Goal: Task Accomplishment & Management: Use online tool/utility

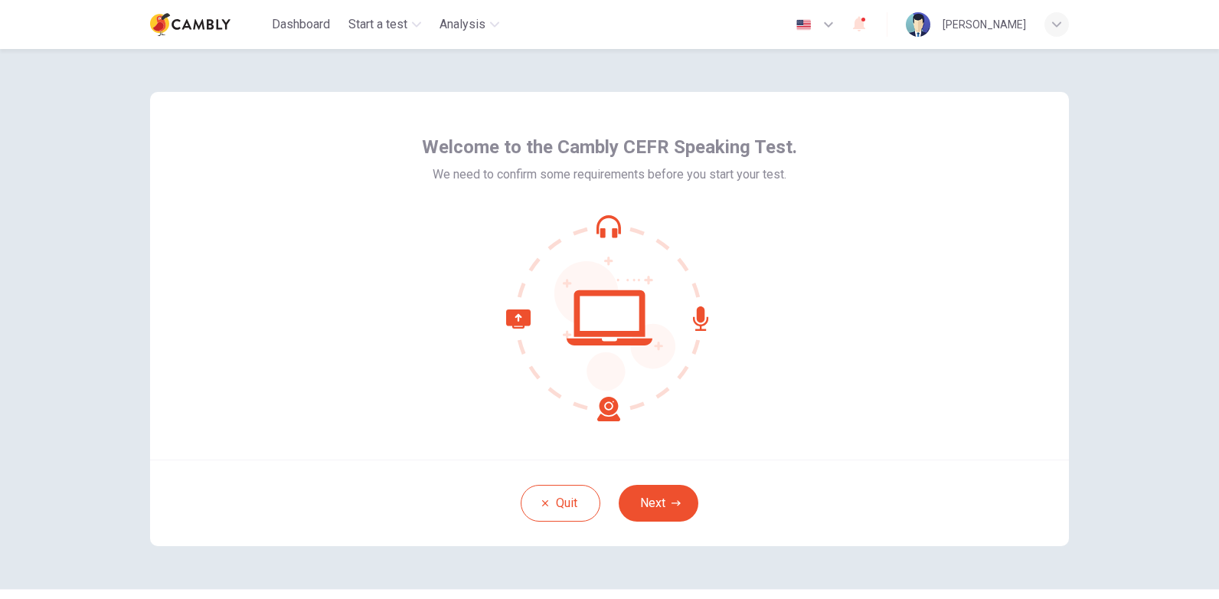
click at [679, 149] on span "Welcome to the Cambly CEFR Speaking Test." at bounding box center [609, 147] width 375 height 25
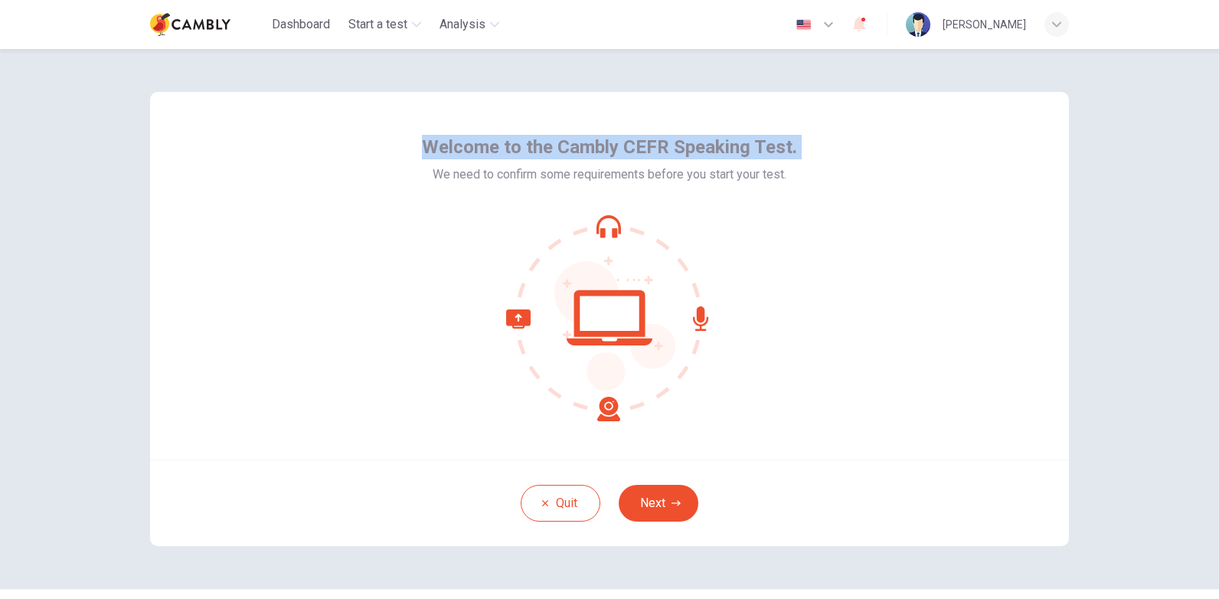
click at [679, 149] on span "Welcome to the Cambly CEFR Speaking Test." at bounding box center [609, 147] width 375 height 25
click at [540, 119] on div "Welcome to the Cambly CEFR Speaking Test. We need to confirm some requirements …" at bounding box center [609, 276] width 919 height 368
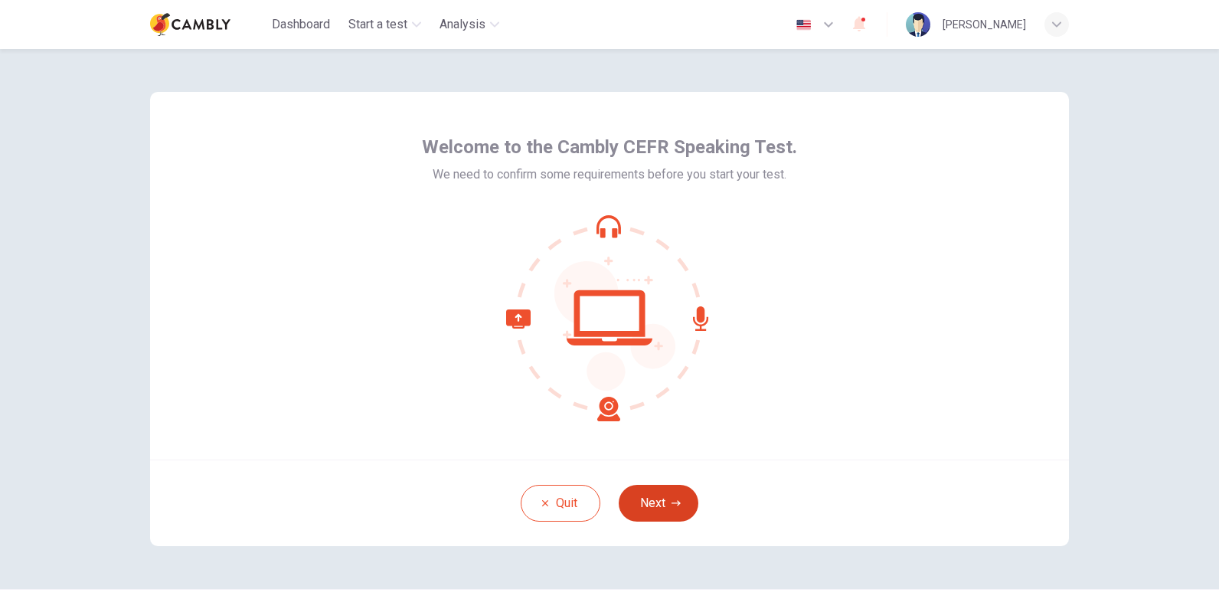
click at [653, 502] on button "Next" at bounding box center [659, 503] width 80 height 37
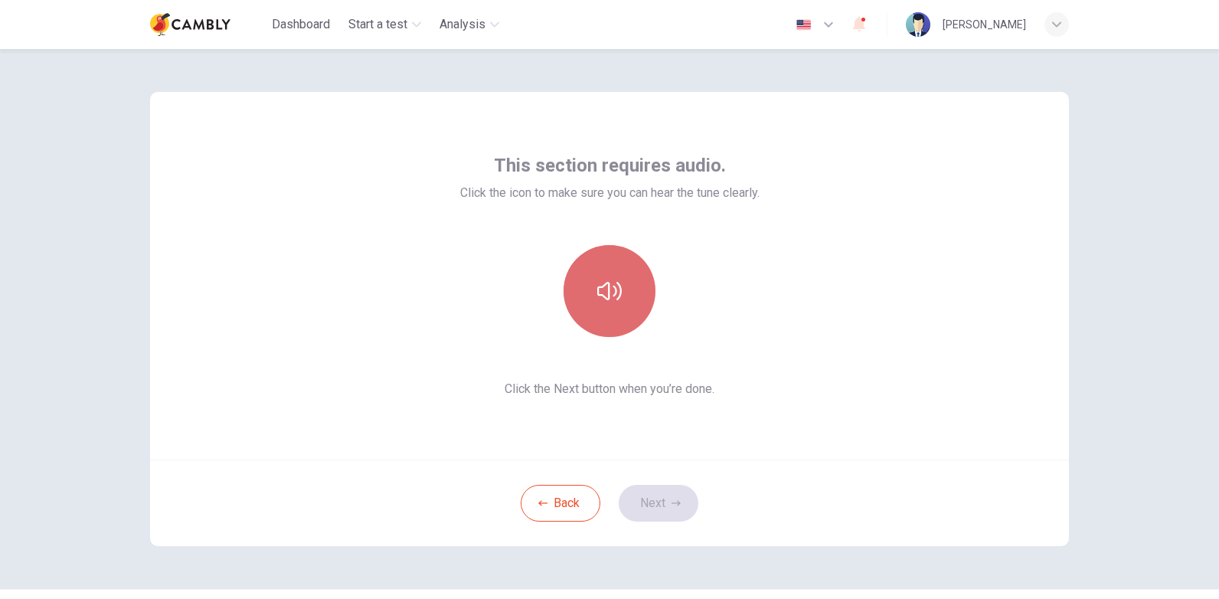
click at [604, 291] on icon "button" at bounding box center [609, 291] width 25 height 25
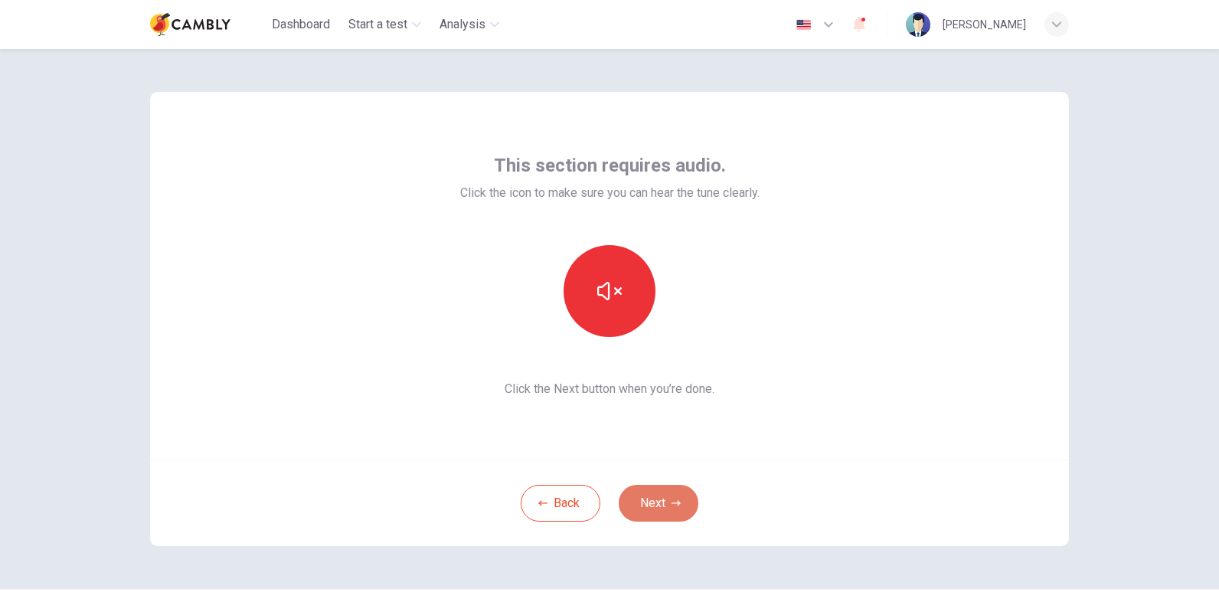
click at [662, 500] on button "Next" at bounding box center [659, 503] width 80 height 37
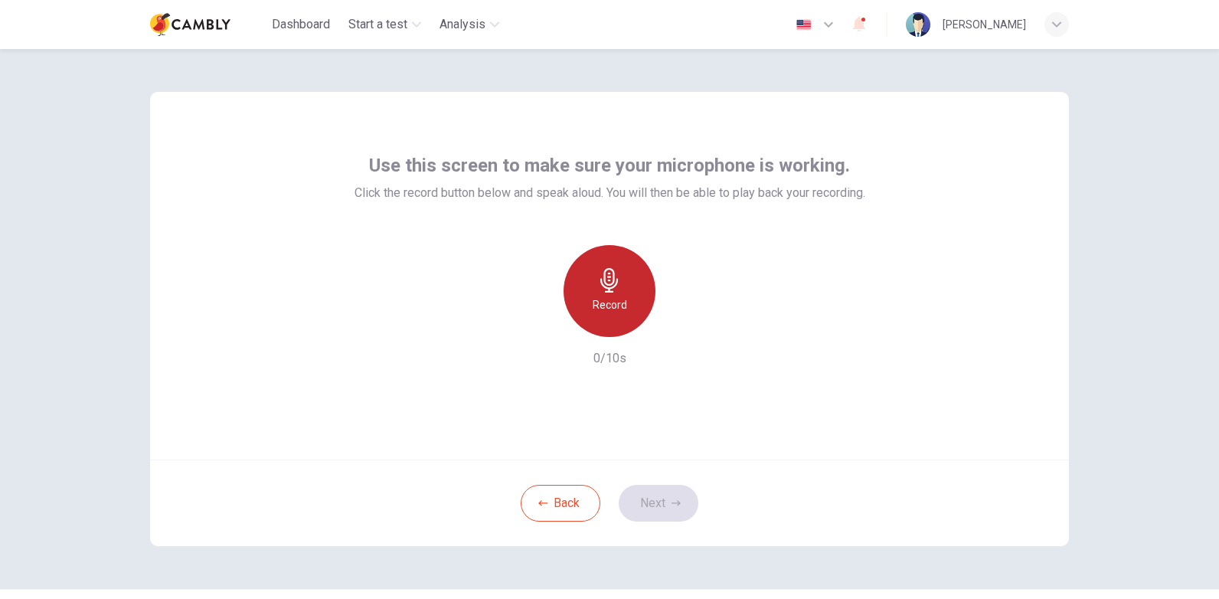
click at [606, 291] on icon "button" at bounding box center [609, 280] width 18 height 25
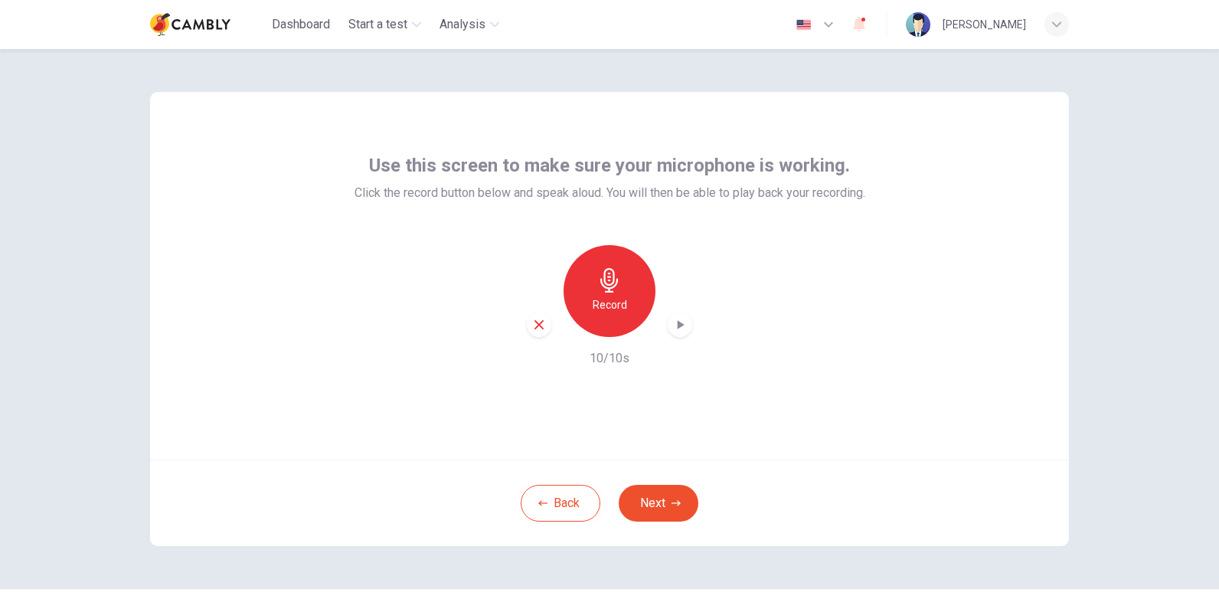
click at [677, 328] on icon "button" at bounding box center [679, 324] width 15 height 15
click at [663, 504] on button "Next" at bounding box center [659, 503] width 80 height 37
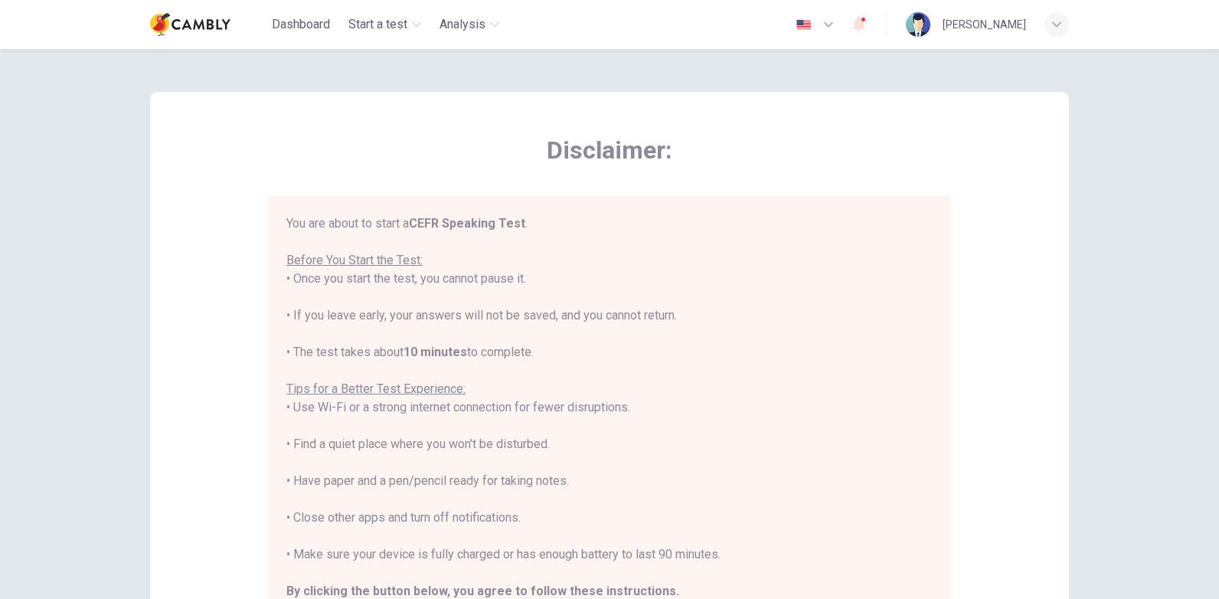
scroll to position [18, 0]
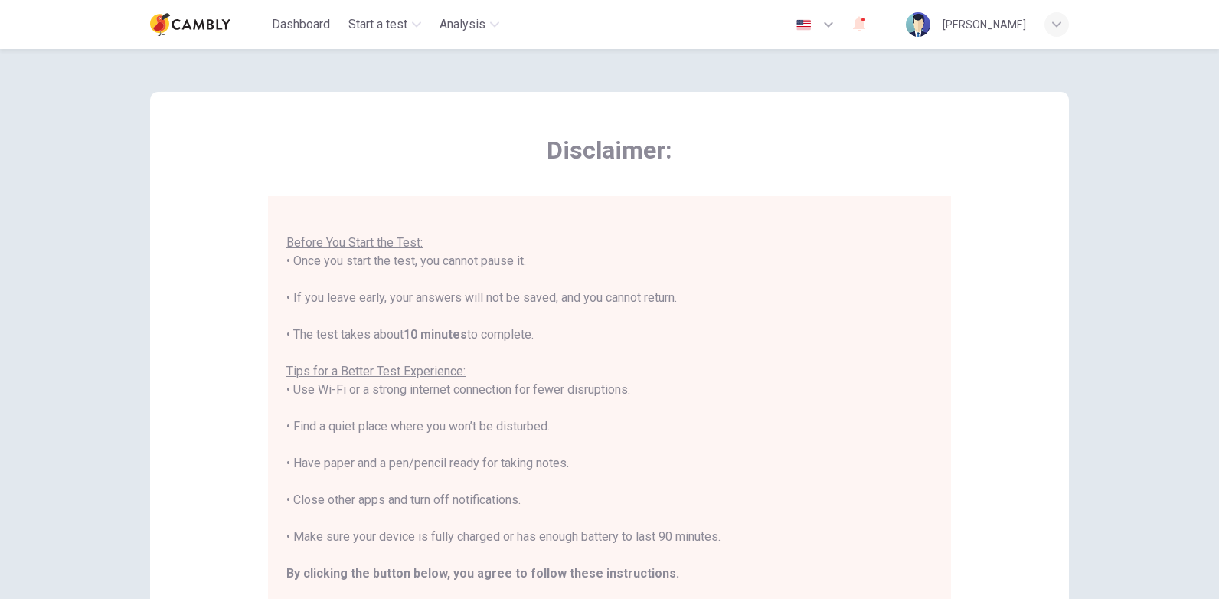
drag, startPoint x: 608, startPoint y: 280, endPoint x: 630, endPoint y: 326, distance: 51.4
click at [630, 326] on div "You are about to start a CEFR Speaking Test . Before You Start the Test: • Once…" at bounding box center [609, 408] width 646 height 423
drag, startPoint x: 630, startPoint y: 326, endPoint x: 608, endPoint y: 332, distance: 22.3
click at [608, 332] on div "You are about to start a CEFR Speaking Test . Before You Start the Test: • Once…" at bounding box center [609, 408] width 646 height 423
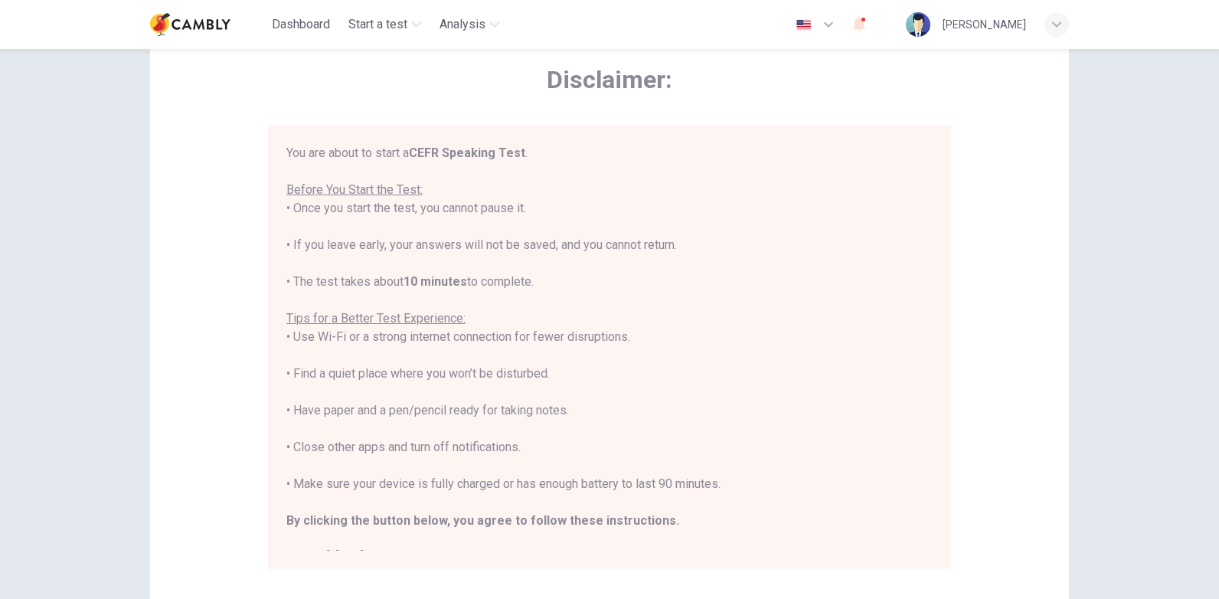
scroll to position [0, 0]
